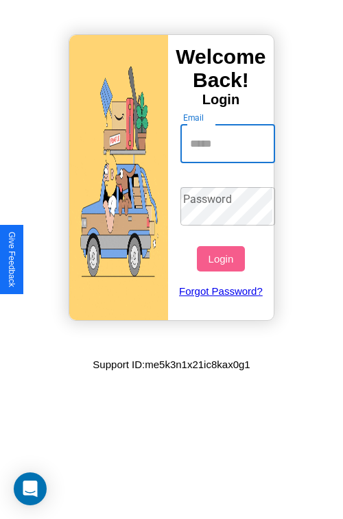
click at [229, 143] on input "Email" at bounding box center [227, 144] width 95 height 38
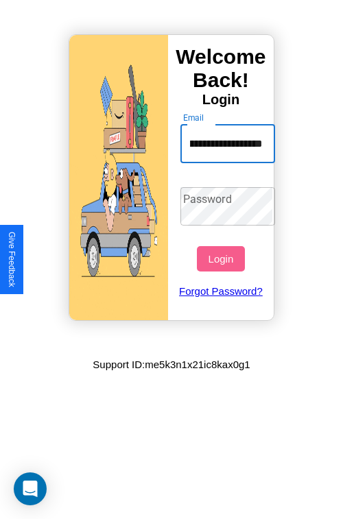
scroll to position [0, 59]
type input "**********"
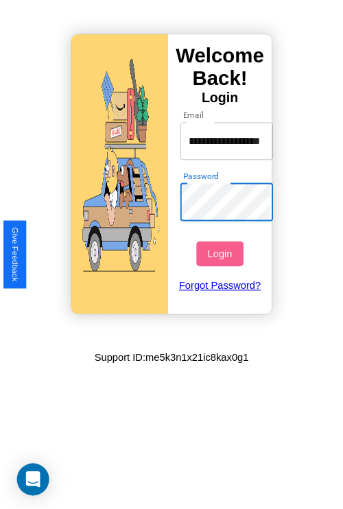
scroll to position [0, 0]
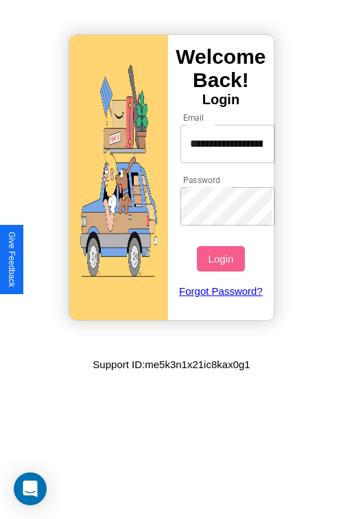
click at [222, 258] on button "Login" at bounding box center [220, 258] width 47 height 25
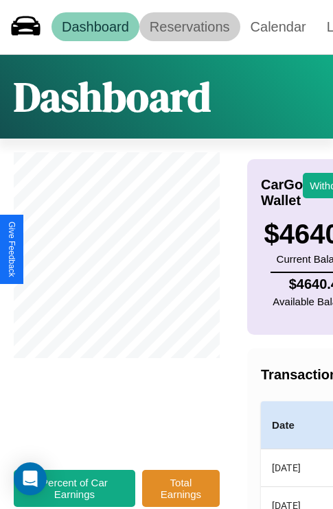
click at [189, 27] on link "Reservations" at bounding box center [189, 26] width 101 height 29
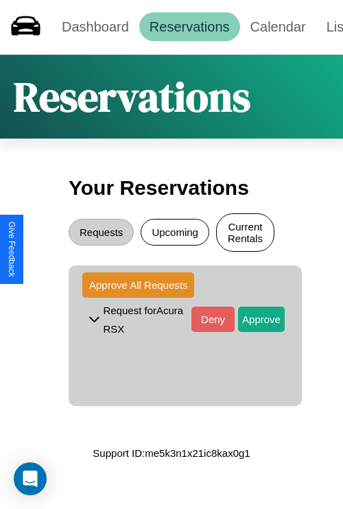
click at [245, 234] on button "Current Rentals" at bounding box center [245, 232] width 58 height 38
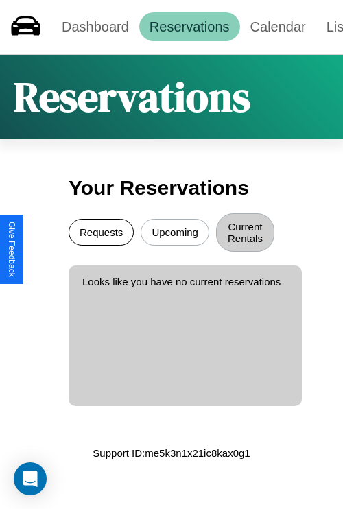
click at [101, 234] on button "Requests" at bounding box center [101, 232] width 65 height 27
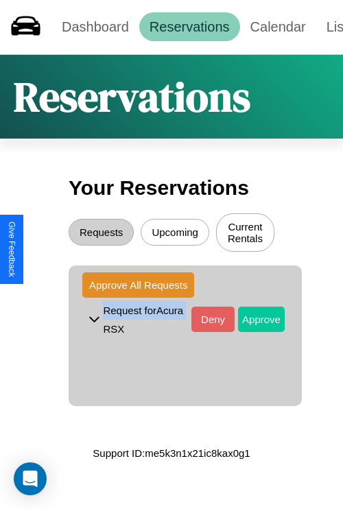
click at [251, 321] on button "Approve" at bounding box center [261, 318] width 47 height 25
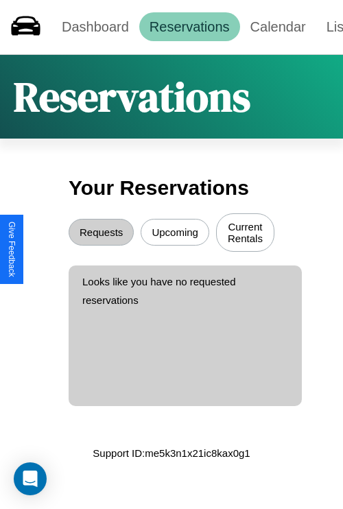
click at [175, 234] on button "Upcoming" at bounding box center [175, 232] width 69 height 27
